Goal: Transaction & Acquisition: Purchase product/service

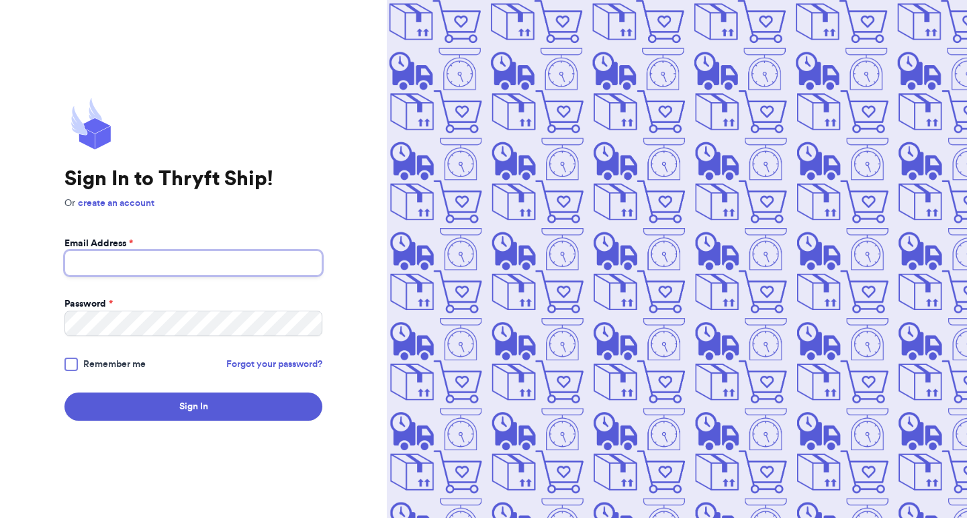
type input "[EMAIL_ADDRESS][DOMAIN_NAME]"
click at [193, 407] on button "Sign In" at bounding box center [193, 407] width 258 height 28
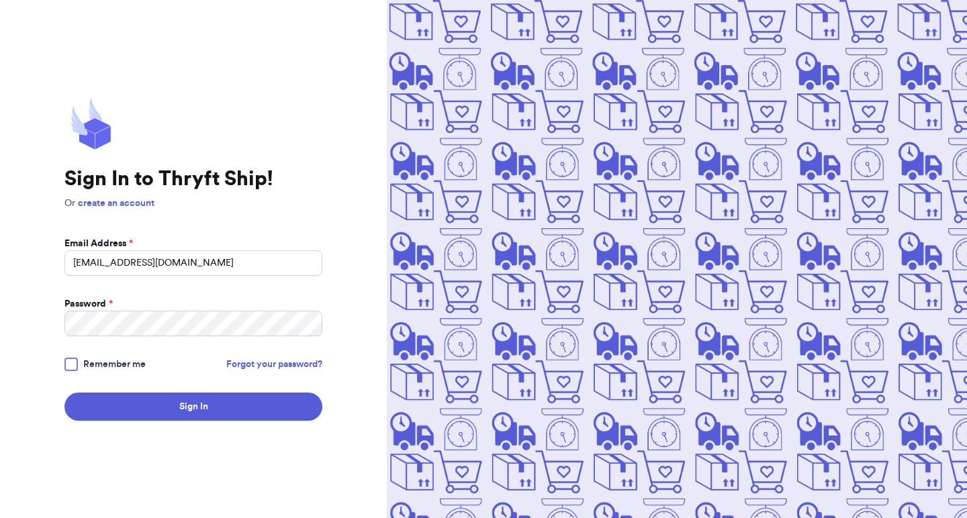
click at [19, 360] on div "Sign In to Thryft Ship! Or create an account Email Address * [EMAIL_ADDRESS][DO…" at bounding box center [193, 259] width 387 height 518
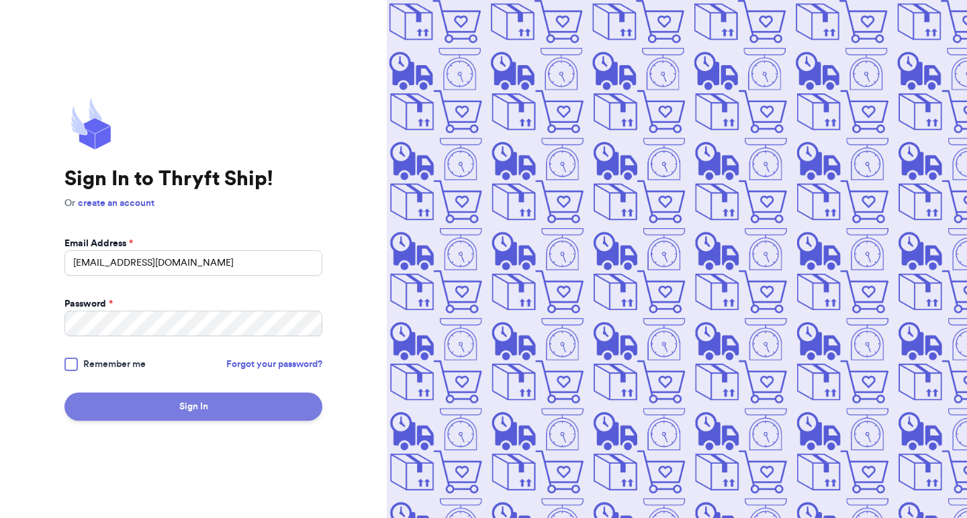
click at [270, 410] on button "Sign In" at bounding box center [193, 407] width 258 height 28
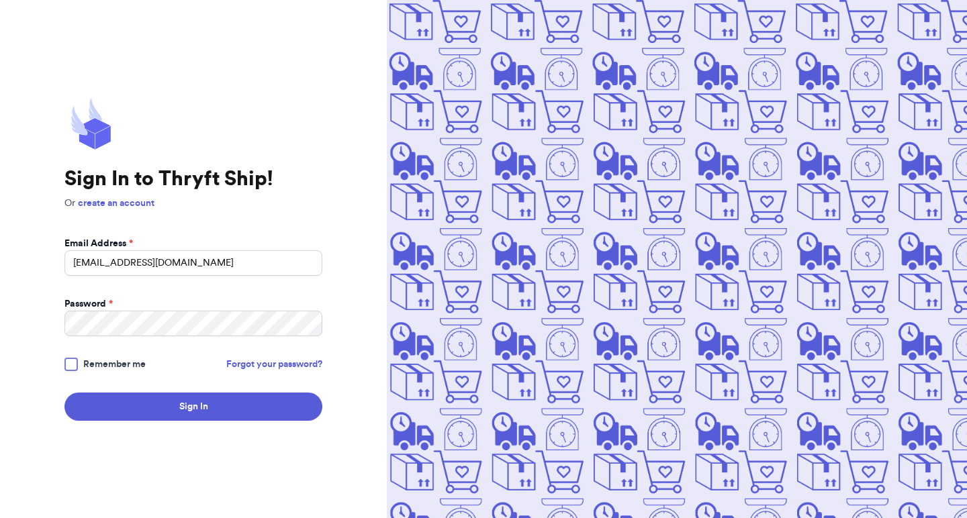
click at [292, 297] on div "Password *" at bounding box center [193, 303] width 258 height 13
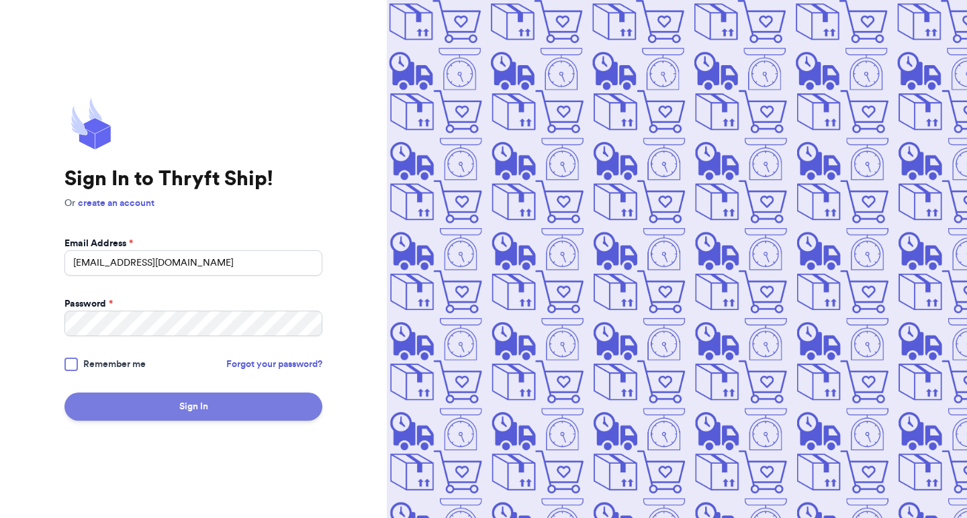
click at [183, 411] on button "Sign In" at bounding box center [193, 407] width 258 height 28
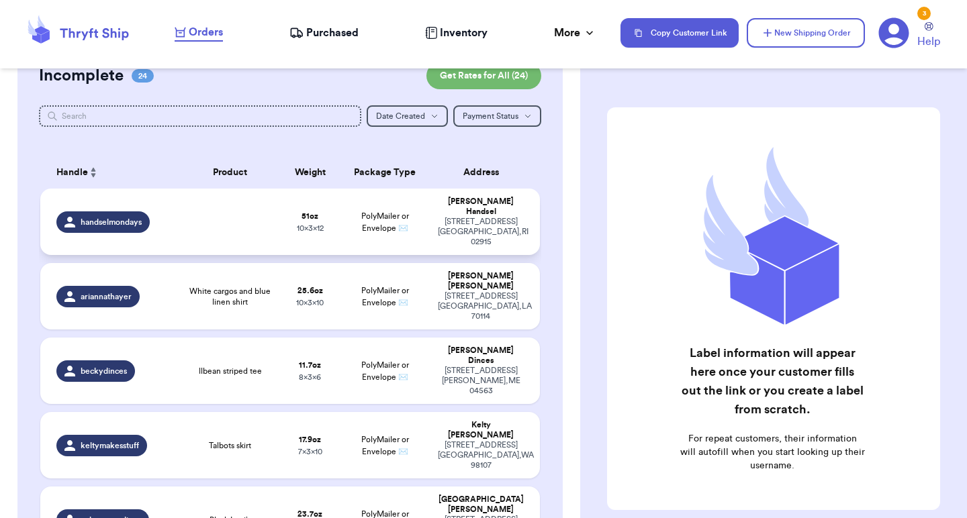
scroll to position [41, 0]
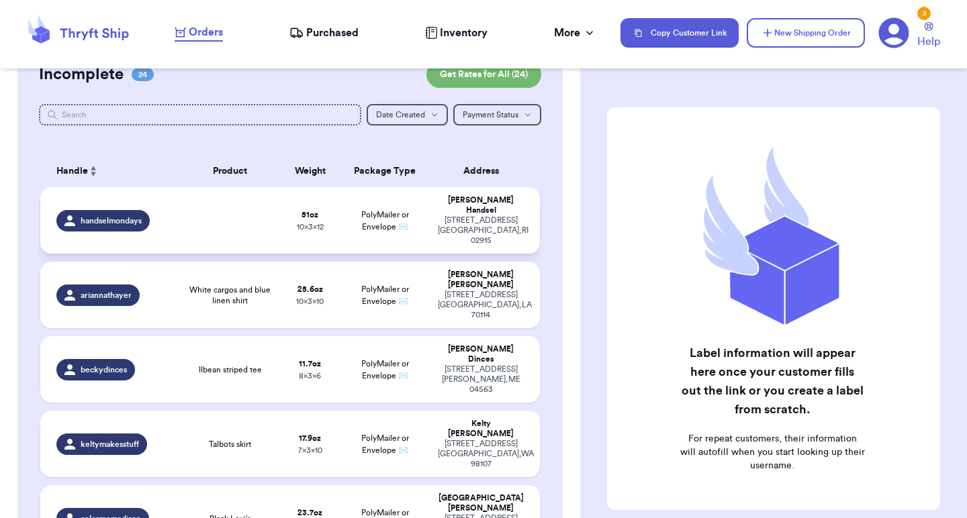
click at [230, 236] on td at bounding box center [230, 220] width 100 height 66
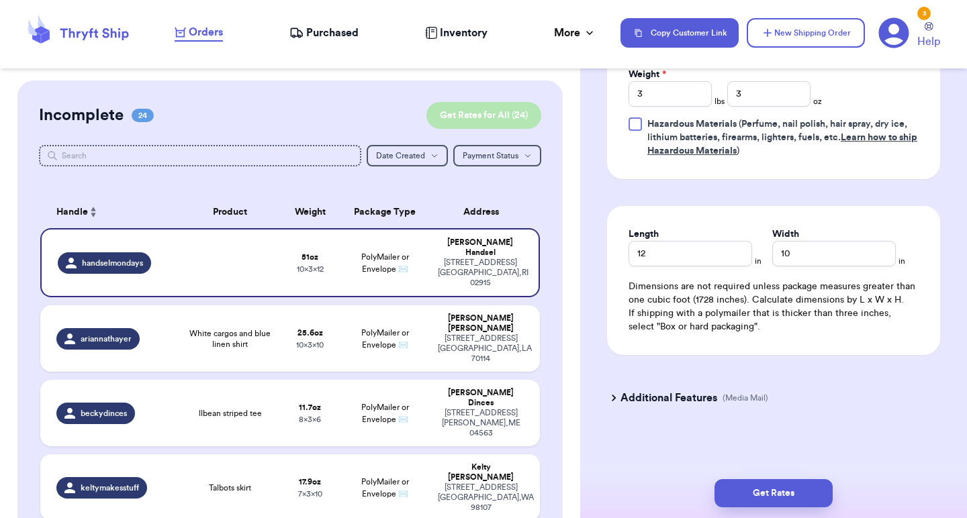
scroll to position [0, 0]
click at [499, 104] on button "Get Rates for All ( 24 )" at bounding box center [483, 115] width 115 height 27
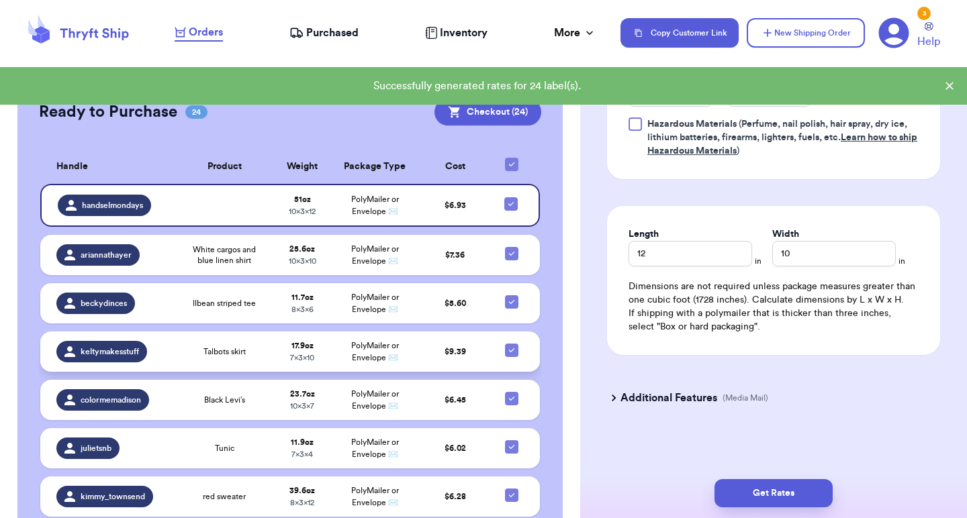
scroll to position [255, 0]
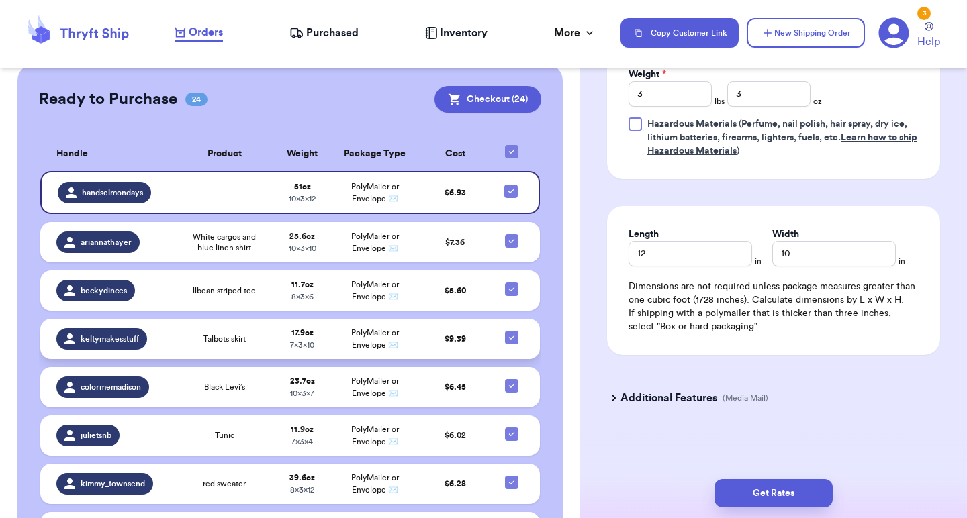
click at [404, 355] on td "PolyMailer or Envelope ✉️" at bounding box center [374, 339] width 87 height 40
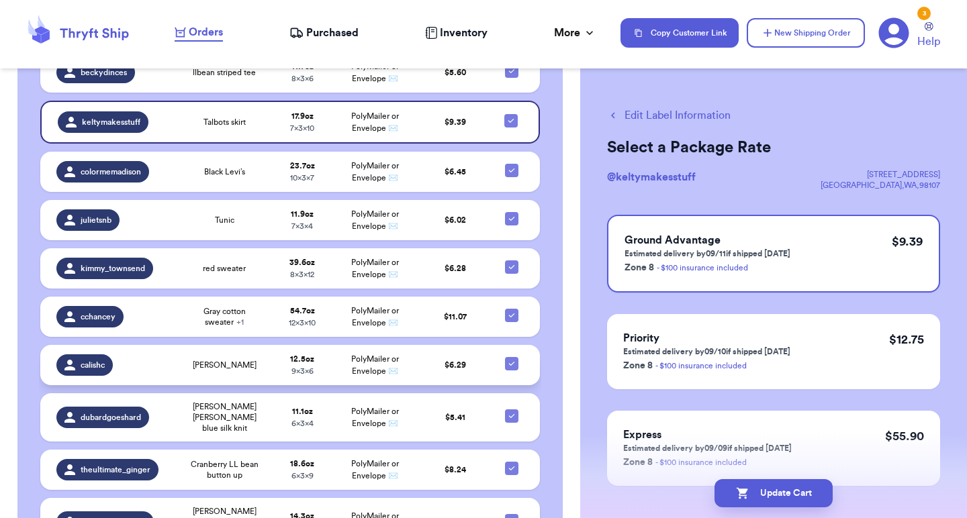
scroll to position [471, 0]
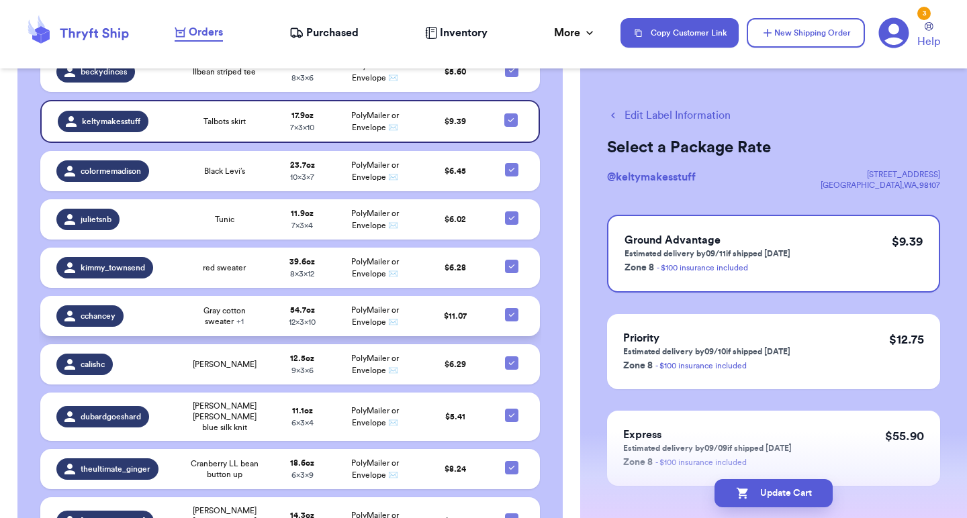
click at [403, 336] on td "PolyMailer or Envelope ✉️" at bounding box center [374, 316] width 87 height 40
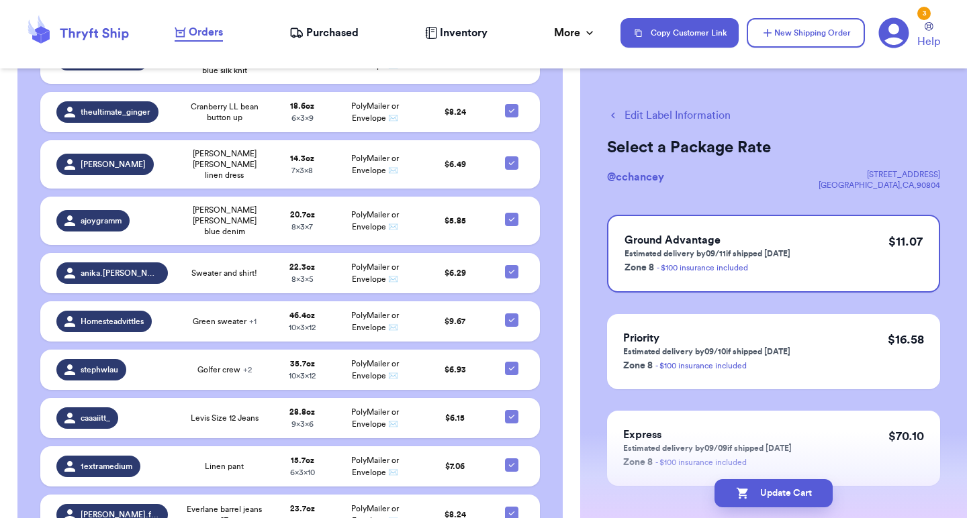
scroll to position [829, 0]
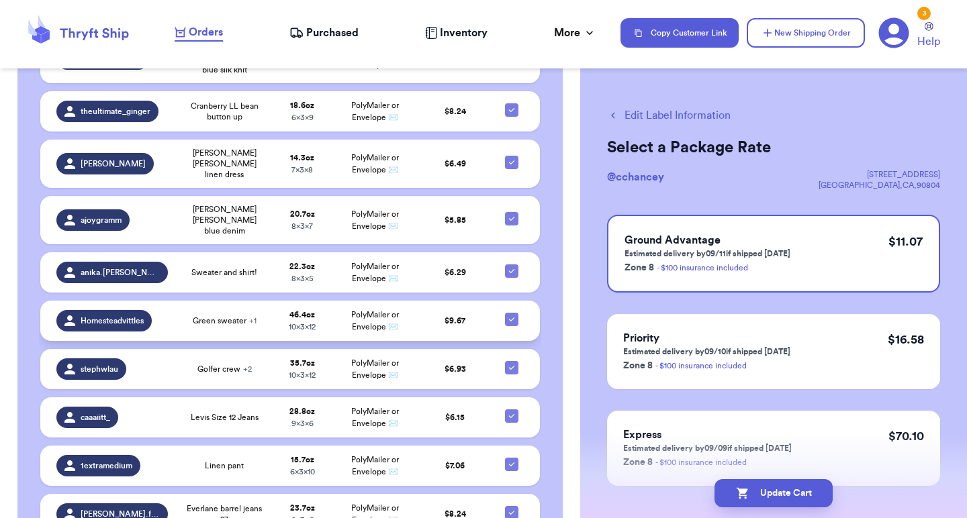
click at [403, 304] on td "PolyMailer or Envelope ✉️" at bounding box center [374, 321] width 87 height 40
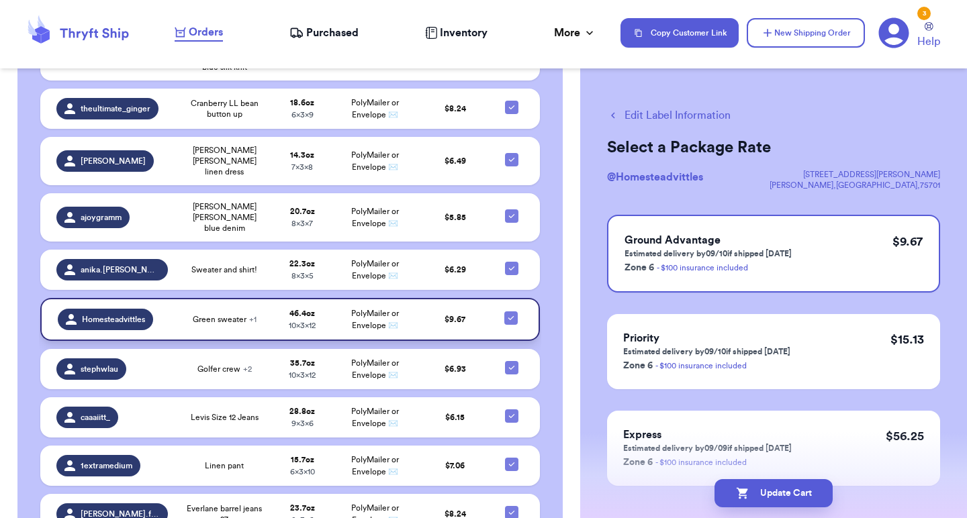
scroll to position [839, 0]
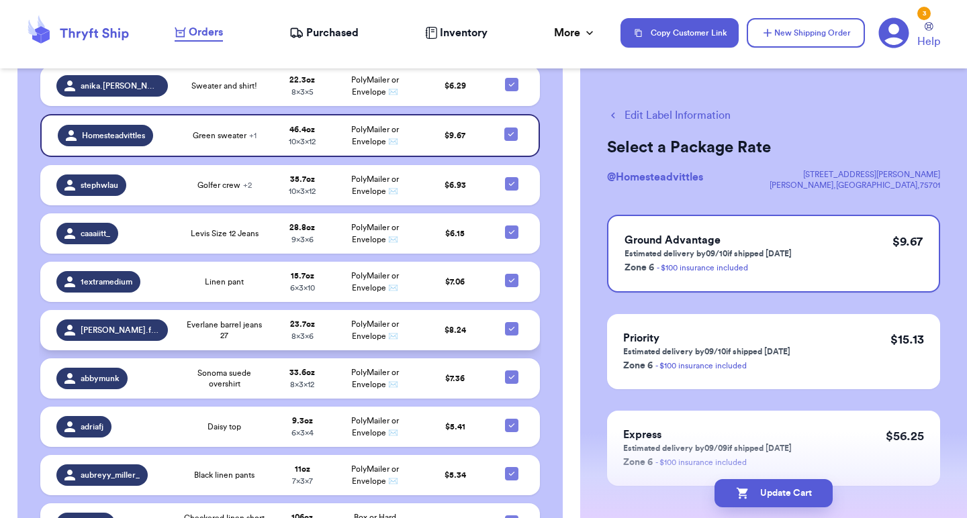
click at [404, 319] on td "PolyMailer or Envelope ✉️" at bounding box center [374, 330] width 87 height 40
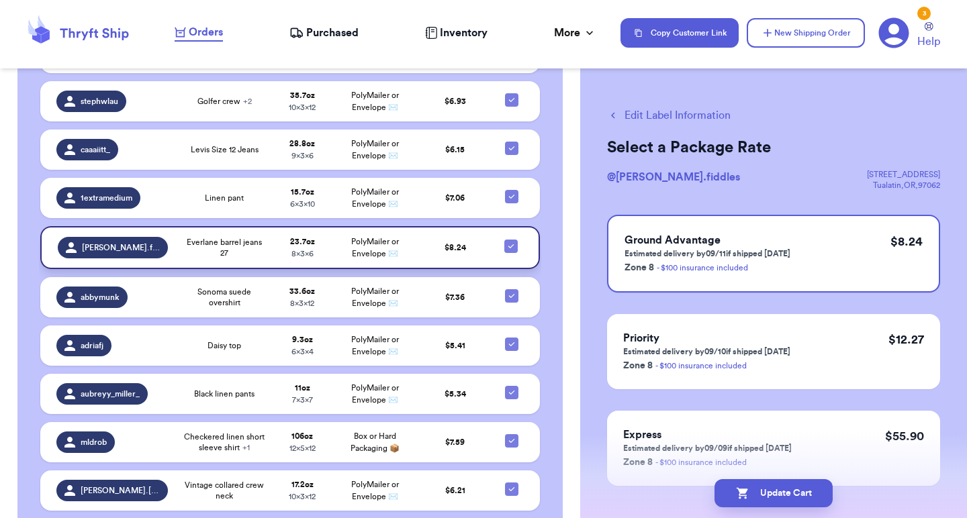
scroll to position [1099, 0]
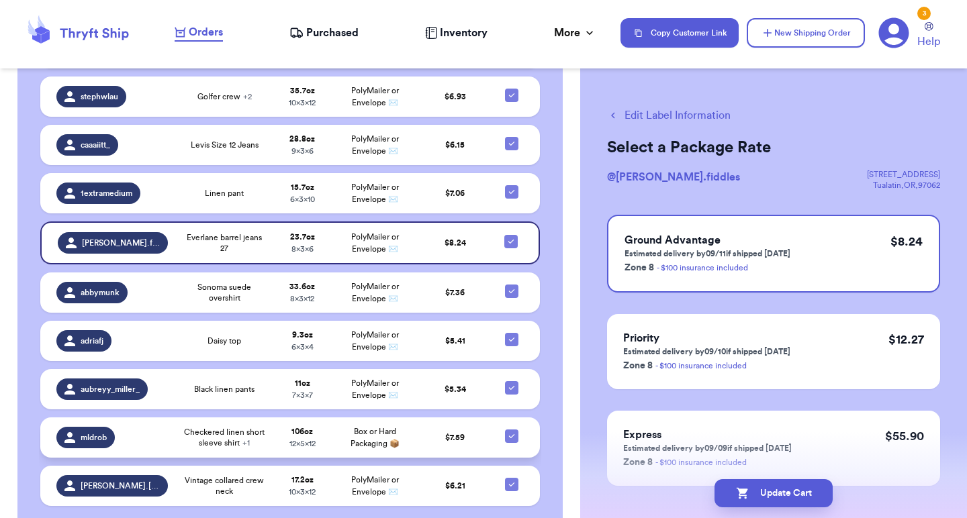
click at [416, 434] on td "Box or Hard Packaging 📦" at bounding box center [374, 438] width 87 height 40
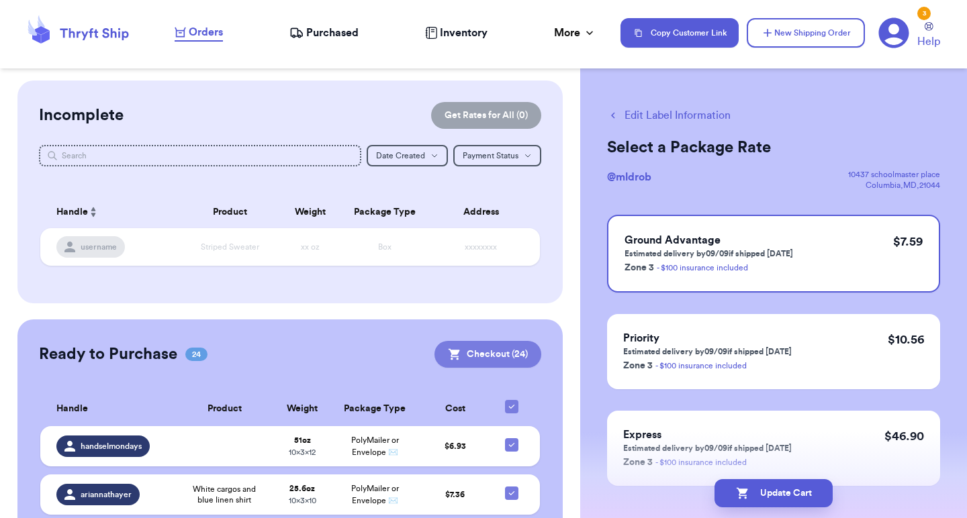
scroll to position [0, 0]
click at [448, 356] on icon at bounding box center [454, 354] width 13 height 13
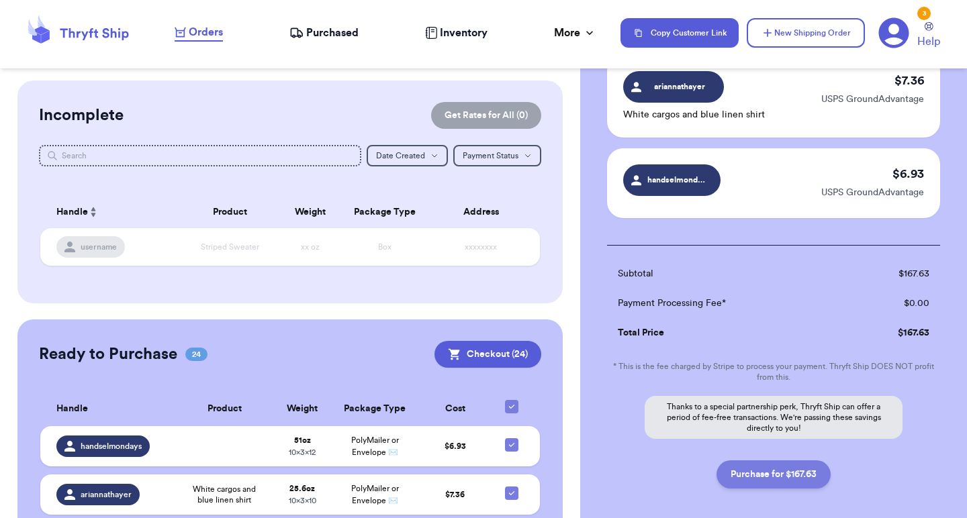
click at [764, 461] on button "Purchase for $167.63" at bounding box center [773, 475] width 114 height 28
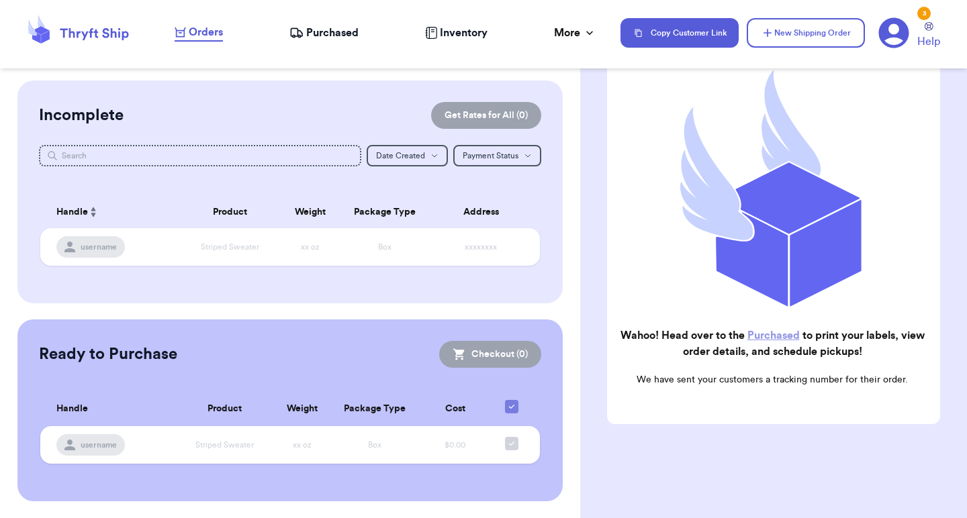
checkbox input "true"
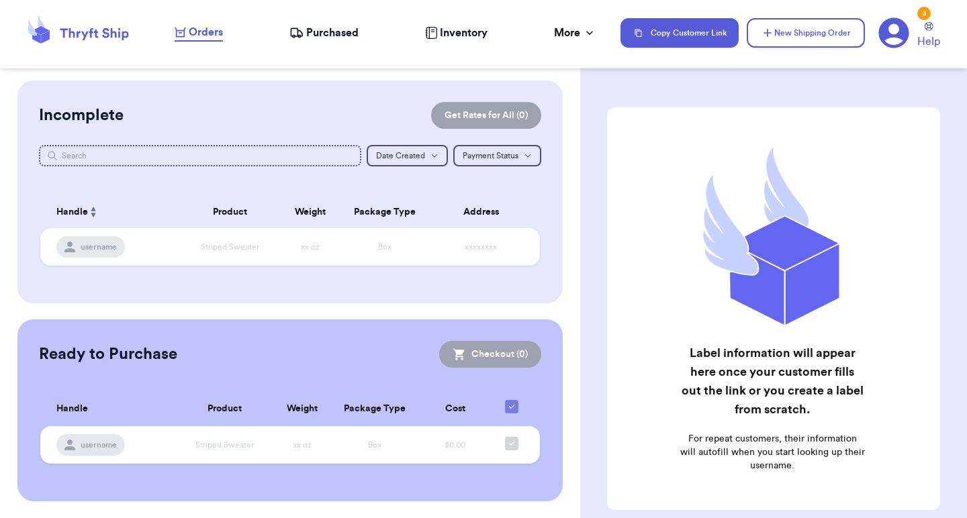
click at [328, 41] on div "Orders Purchased Inventory More Stats Completed Orders" at bounding box center [391, 32] width 432 height 17
click at [308, 43] on nav "Orders Purchased Inventory More Stats Completed Orders Copy Customer Link New S…" at bounding box center [564, 33] width 806 height 44
click at [316, 29] on span "Purchased" at bounding box center [332, 33] width 52 height 16
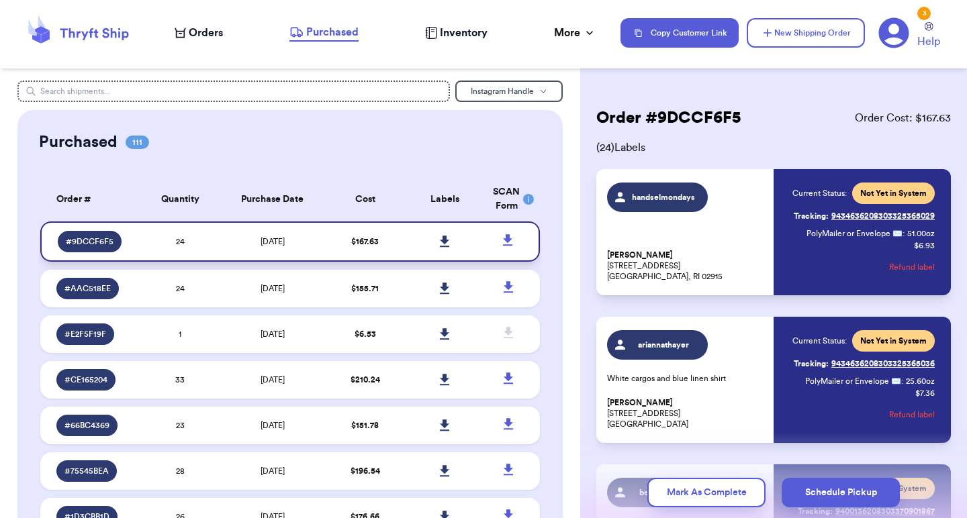
click at [399, 244] on td "$ 167.63" at bounding box center [365, 242] width 80 height 40
click at [444, 247] on icon at bounding box center [444, 241] width 9 height 11
click at [438, 248] on link at bounding box center [445, 242] width 30 height 30
